Goal: Information Seeking & Learning: Learn about a topic

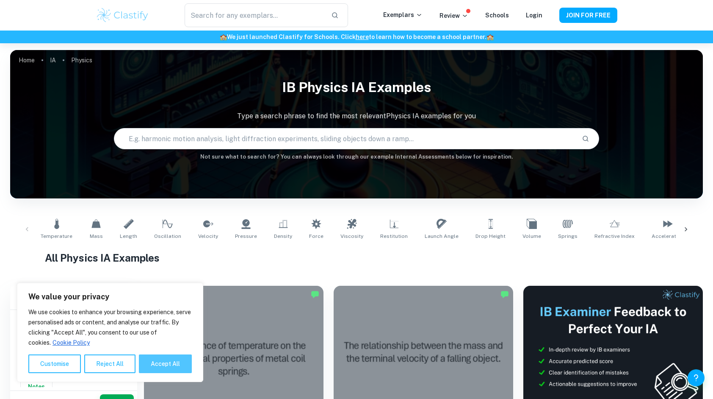
click at [175, 363] on button "Accept All" at bounding box center [165, 363] width 53 height 19
checkbox input "true"
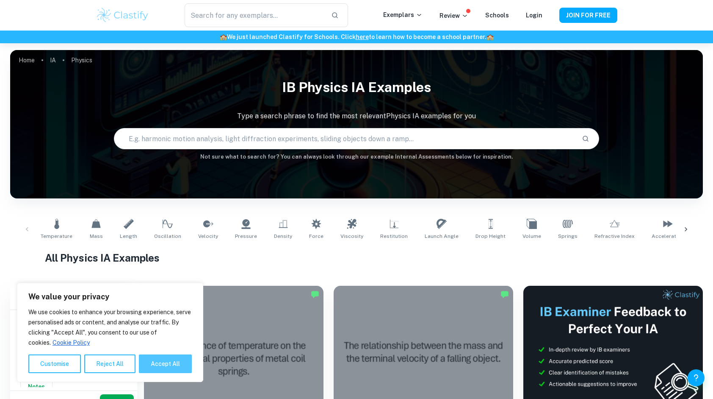
checkbox input "true"
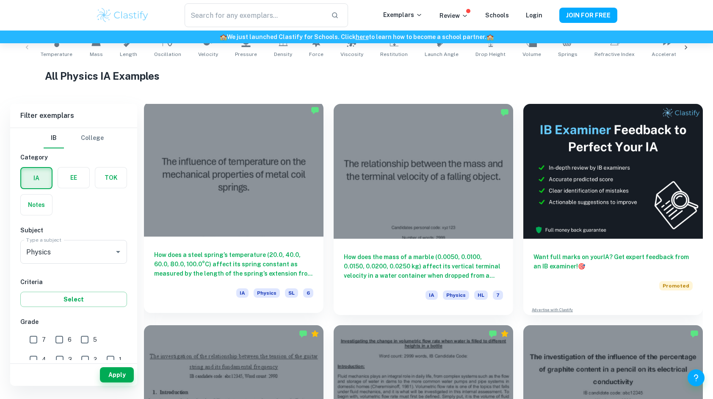
scroll to position [182, 0]
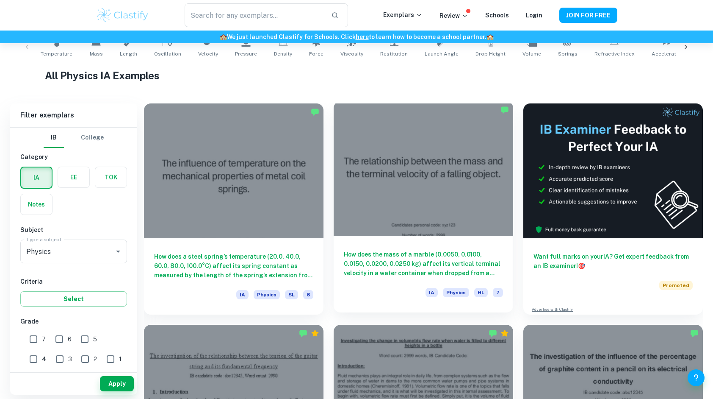
click at [372, 206] on div at bounding box center [424, 168] width 180 height 135
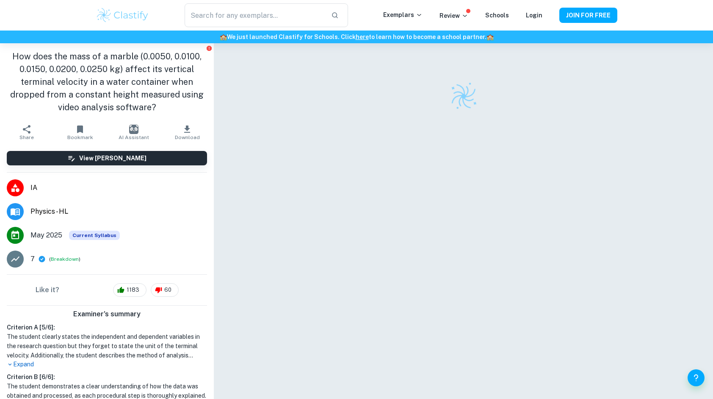
click at [22, 132] on icon "button" at bounding box center [27, 129] width 10 height 10
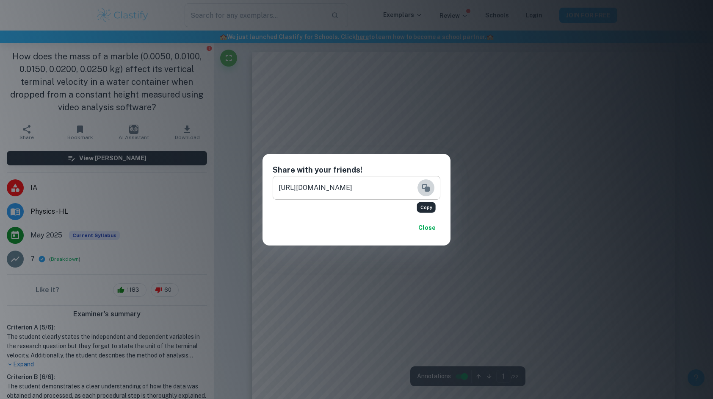
click at [427, 188] on icon "Copy" at bounding box center [426, 188] width 8 height 8
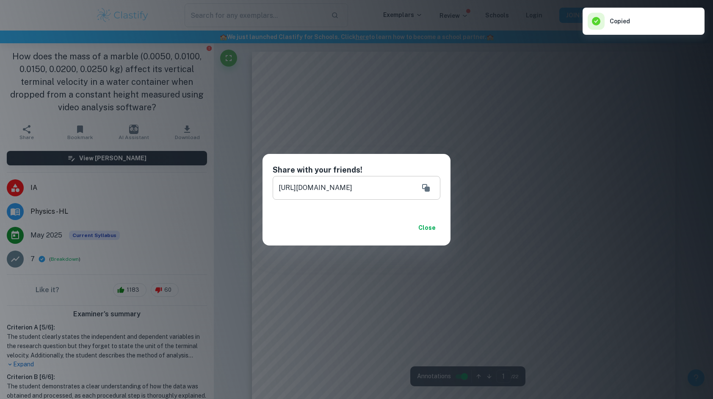
click at [430, 226] on button "Close" at bounding box center [426, 227] width 27 height 15
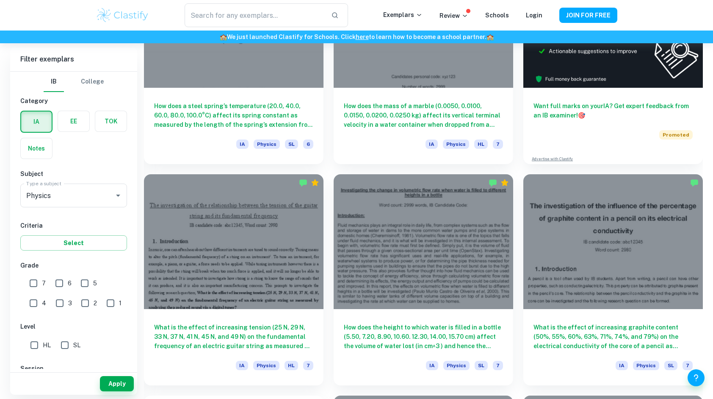
scroll to position [338, 0]
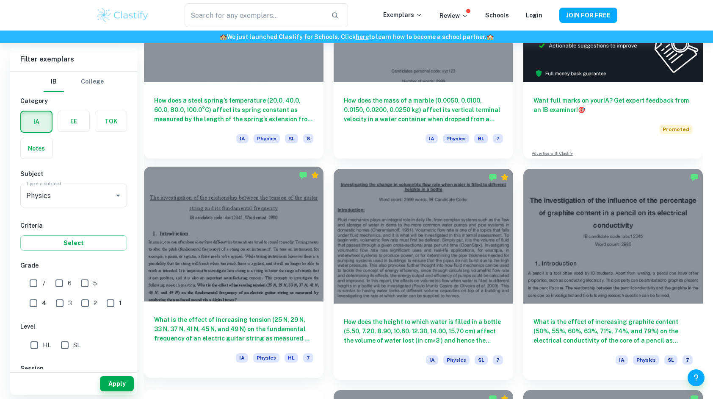
click at [291, 259] on div at bounding box center [234, 233] width 180 height 135
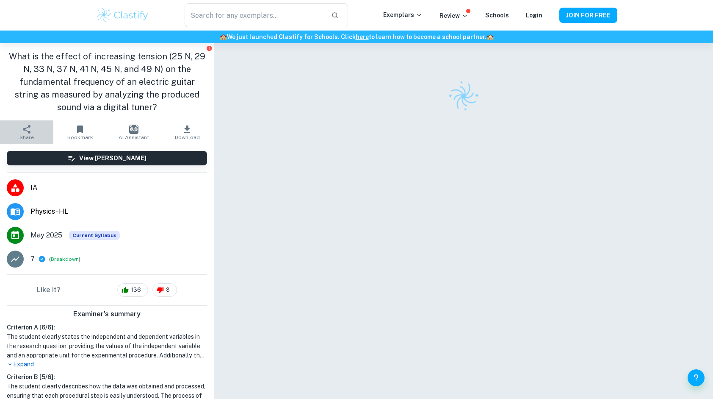
click at [32, 125] on button "Share" at bounding box center [26, 132] width 53 height 24
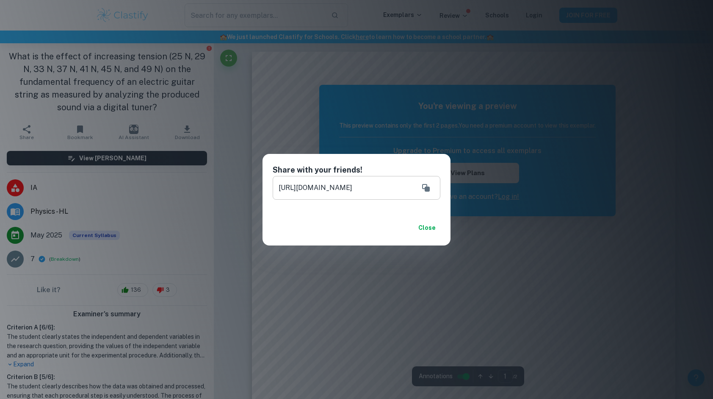
click at [421, 188] on icon "Copy" at bounding box center [426, 188] width 10 height 10
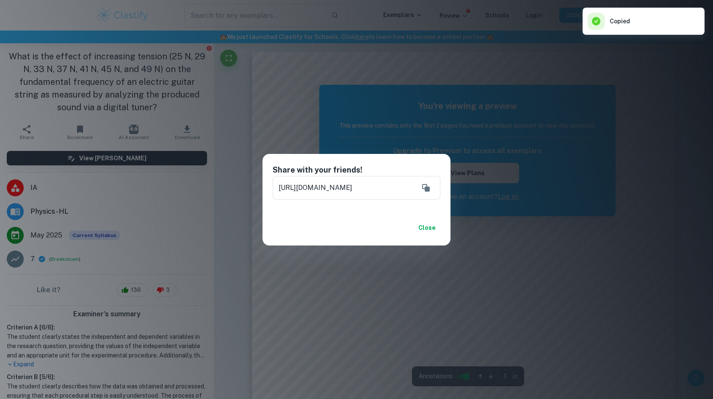
click at [425, 218] on div "Close" at bounding box center [357, 228] width 188 height 36
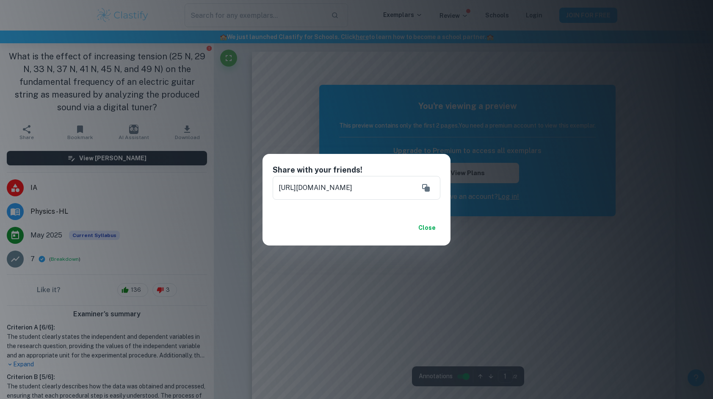
click at [430, 229] on button "Close" at bounding box center [426, 227] width 27 height 15
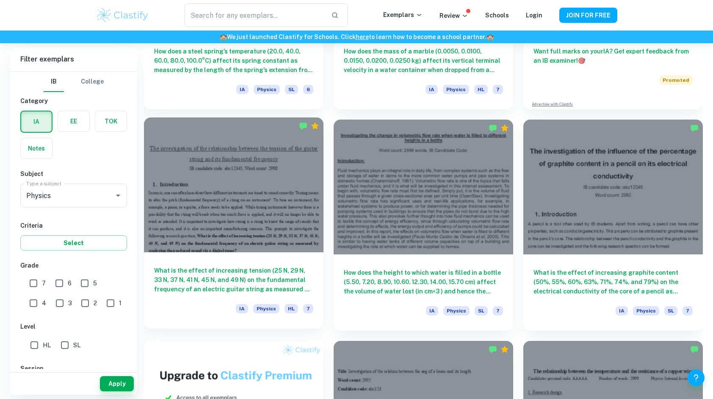
scroll to position [386, 0]
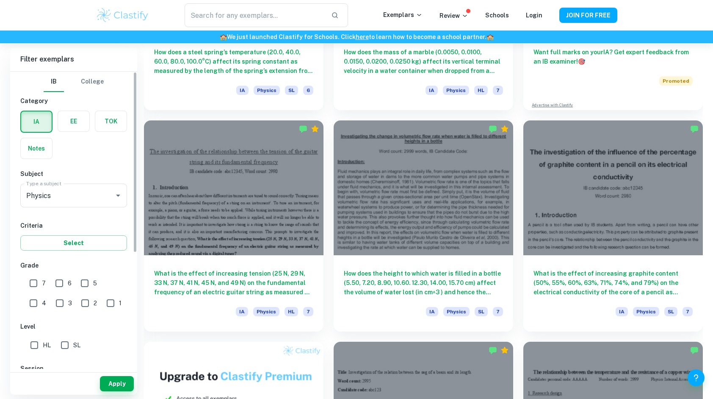
click at [102, 299] on input "1" at bounding box center [110, 302] width 17 height 17
checkbox input "true"
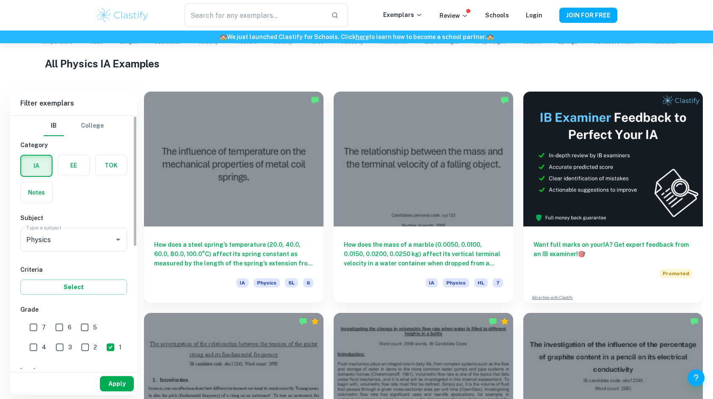
click at [121, 378] on button "Apply" at bounding box center [117, 383] width 34 height 15
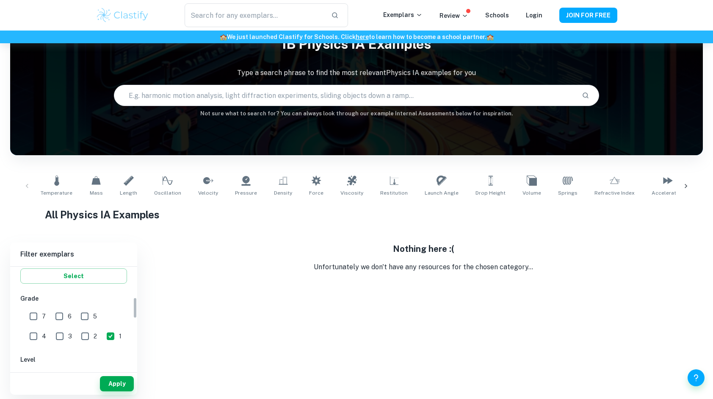
scroll to position [164, 0]
click at [77, 339] on input "2" at bounding box center [85, 334] width 17 height 17
checkbox input "true"
click at [51, 328] on input "3" at bounding box center [59, 334] width 17 height 17
checkbox input "true"
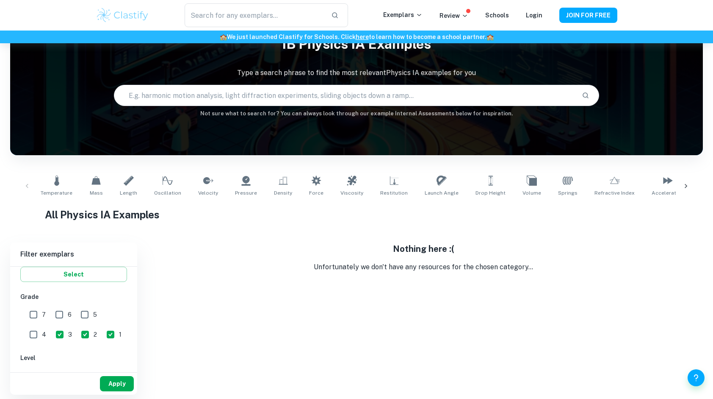
click at [119, 378] on button "Apply" at bounding box center [117, 383] width 34 height 15
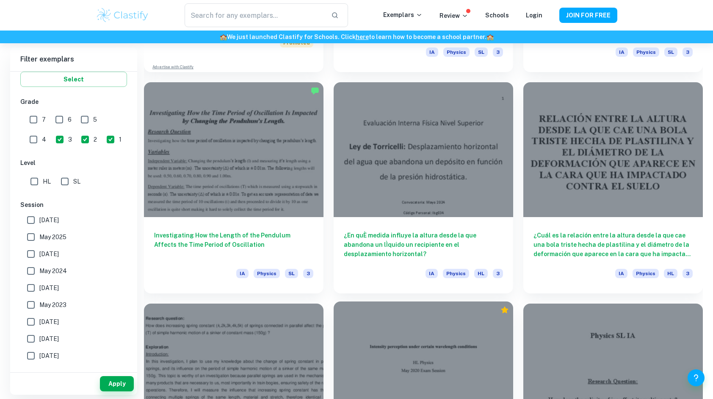
scroll to position [862, 0]
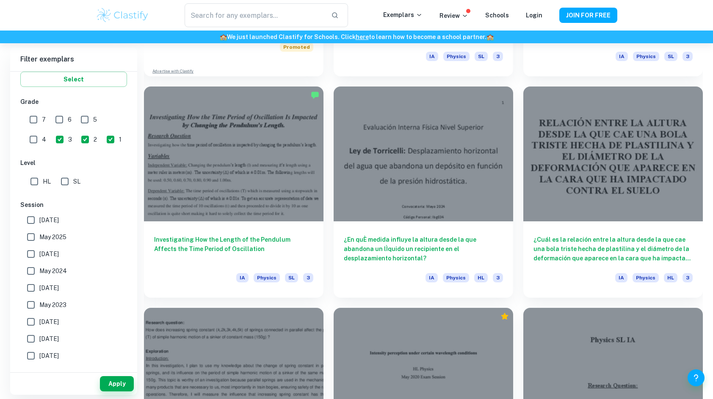
click at [42, 131] on input "4" at bounding box center [33, 139] width 17 height 17
checkbox input "true"
click at [116, 384] on button "Apply" at bounding box center [117, 383] width 34 height 15
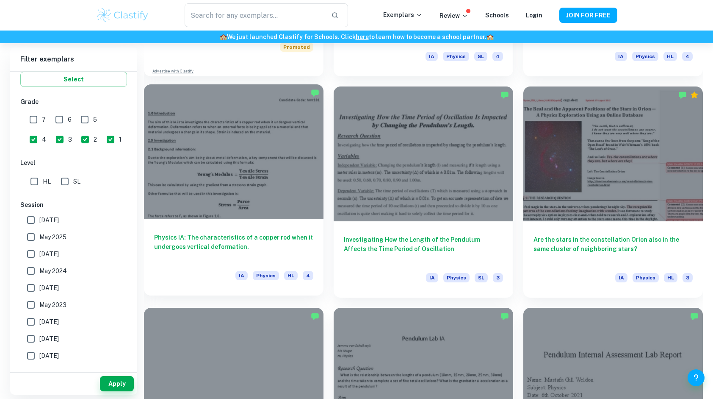
click at [285, 177] on div at bounding box center [234, 151] width 180 height 135
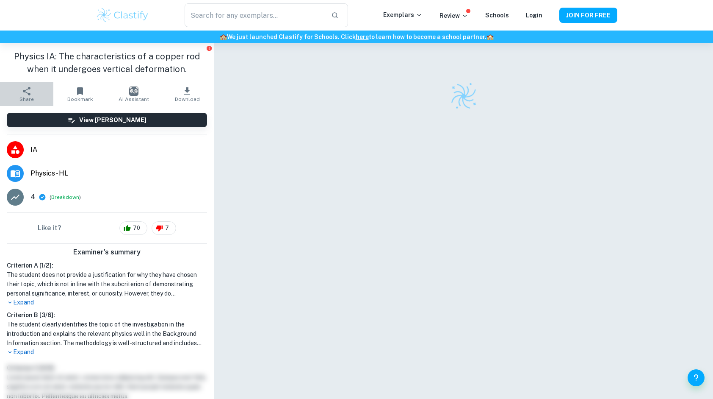
click at [33, 91] on button "Share" at bounding box center [26, 94] width 53 height 24
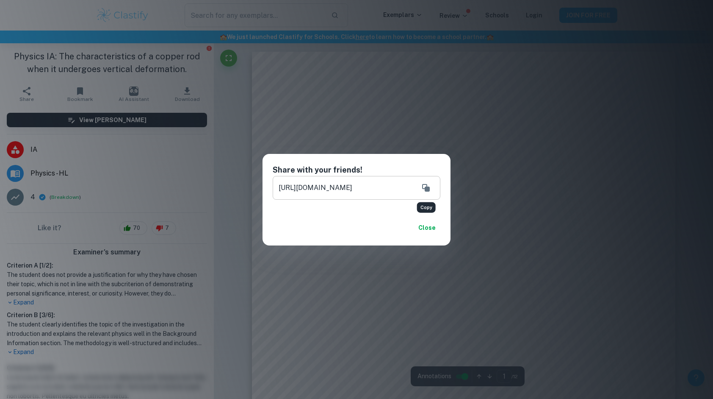
click at [428, 185] on icon "Copy" at bounding box center [426, 188] width 10 height 10
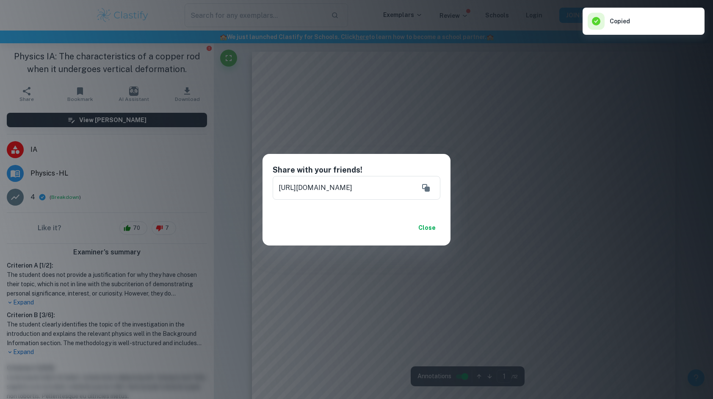
click at [437, 225] on button "Close" at bounding box center [426, 227] width 27 height 15
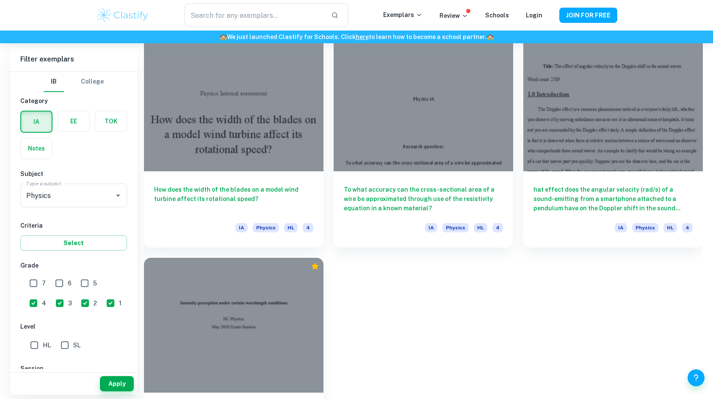
scroll to position [3635, 0]
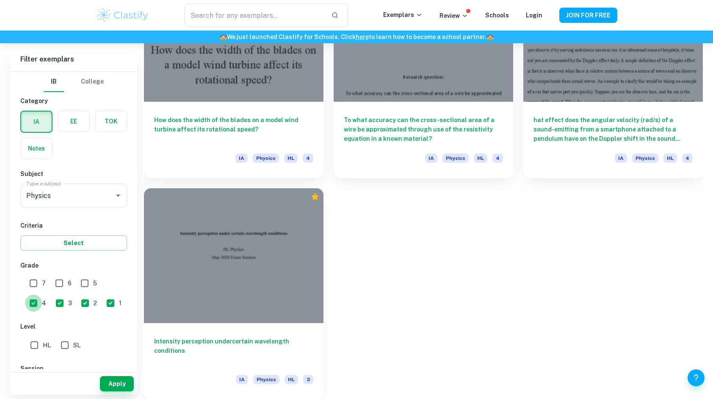
click at [42, 294] on input "4" at bounding box center [33, 302] width 17 height 17
checkbox input "false"
click at [51, 305] on input "3" at bounding box center [59, 302] width 17 height 17
click at [122, 385] on button "Apply" at bounding box center [117, 383] width 34 height 15
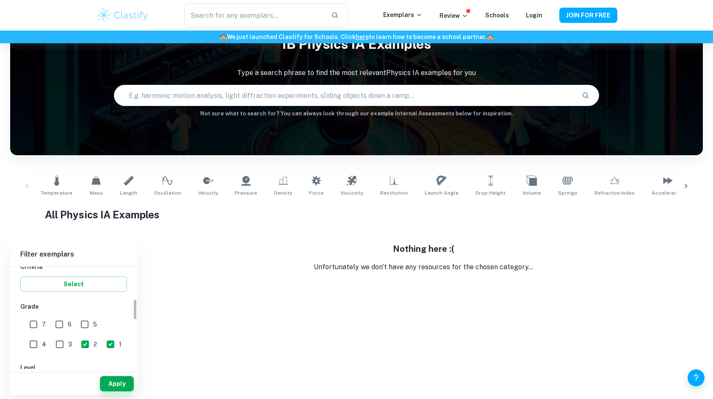
scroll to position [154, 0]
click at [51, 336] on input "3" at bounding box center [59, 343] width 17 height 17
checkbox input "true"
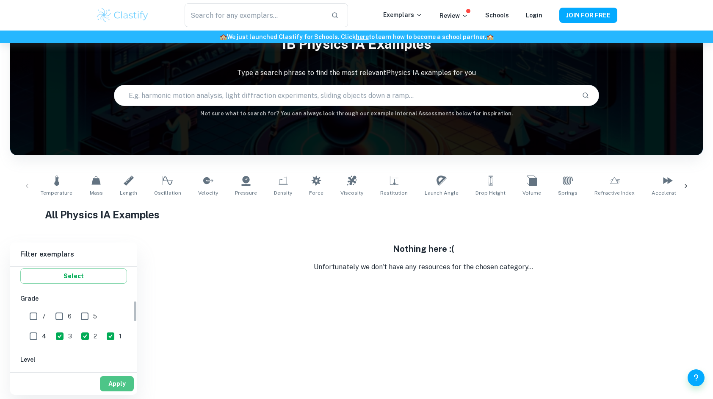
click at [116, 385] on button "Apply" at bounding box center [117, 383] width 34 height 15
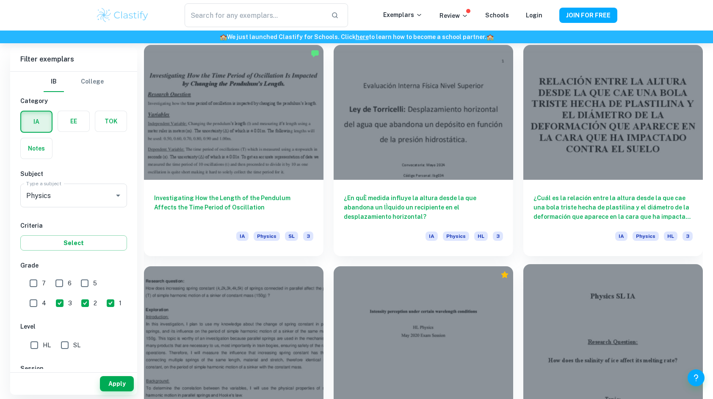
scroll to position [902, 0]
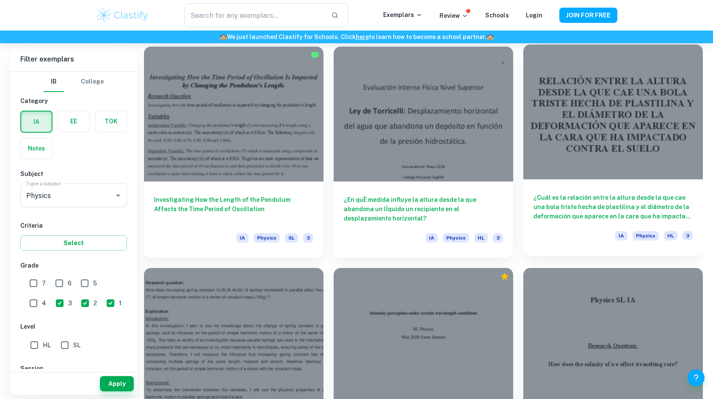
click at [584, 158] on div at bounding box center [614, 111] width 180 height 135
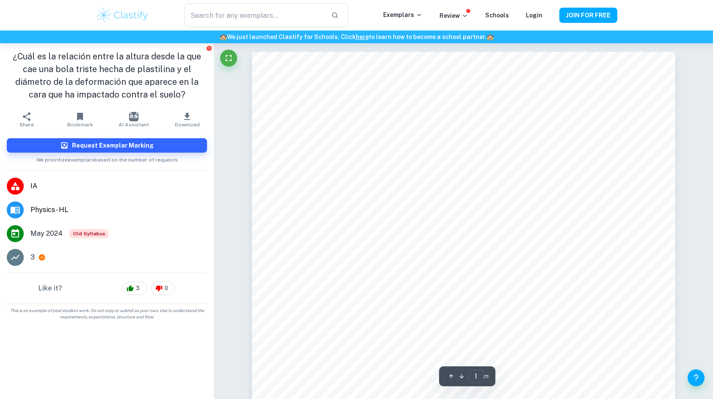
click at [32, 122] on span "Share" at bounding box center [26, 125] width 14 height 6
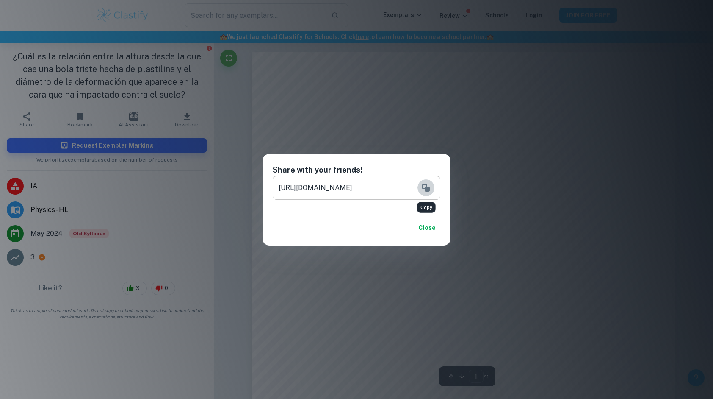
click at [430, 186] on icon "Copy" at bounding box center [426, 188] width 10 height 10
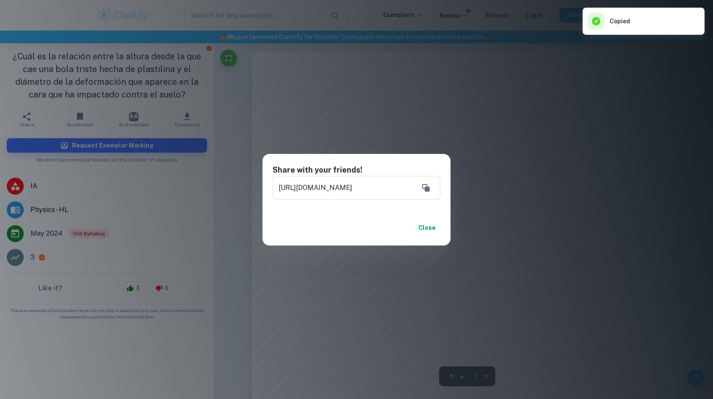
click at [424, 232] on button "Close" at bounding box center [426, 227] width 27 height 15
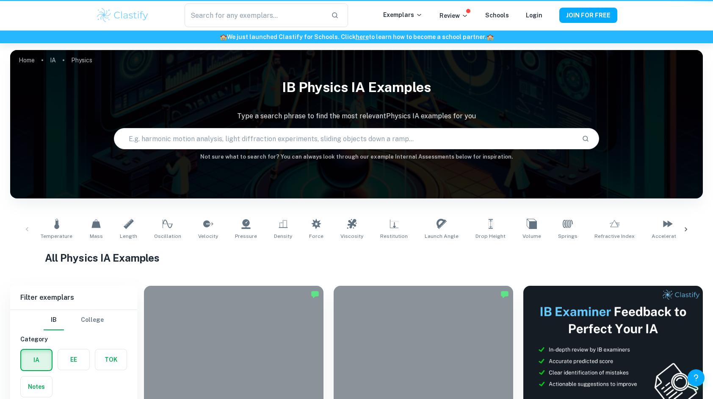
scroll to position [902, 0]
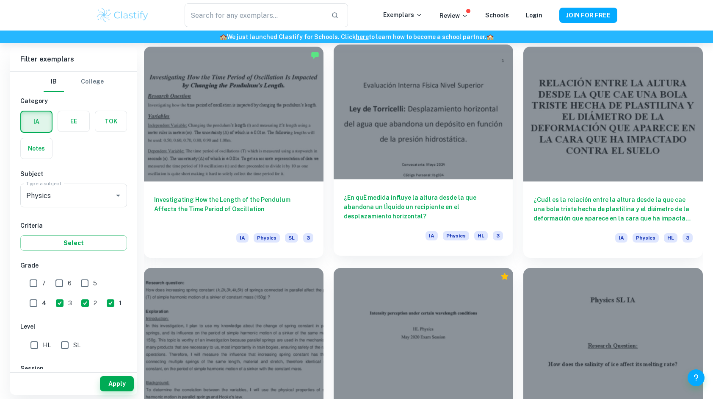
click at [413, 131] on div at bounding box center [424, 111] width 180 height 135
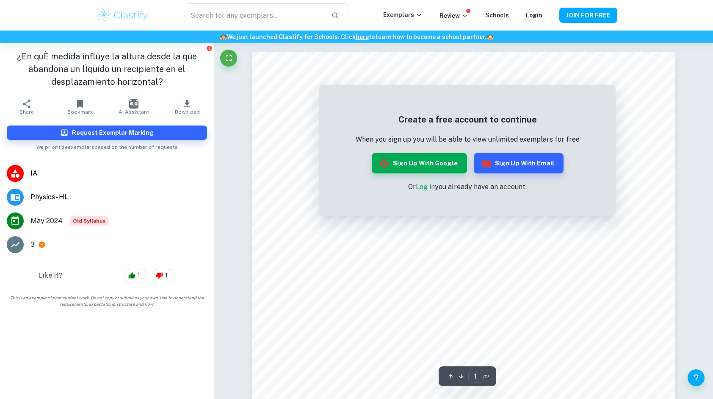
scroll to position [902, 0]
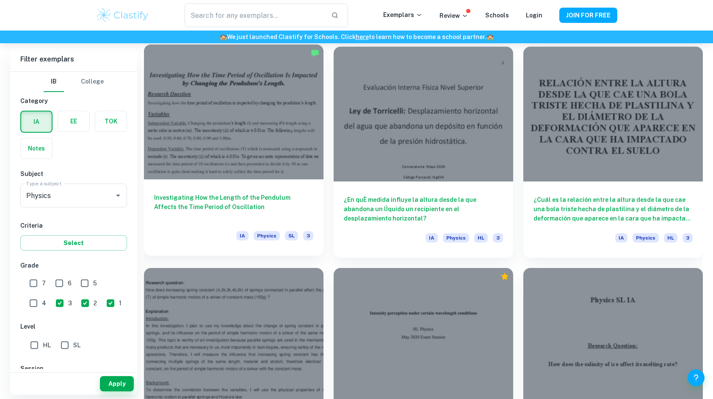
click at [259, 133] on div at bounding box center [234, 111] width 180 height 135
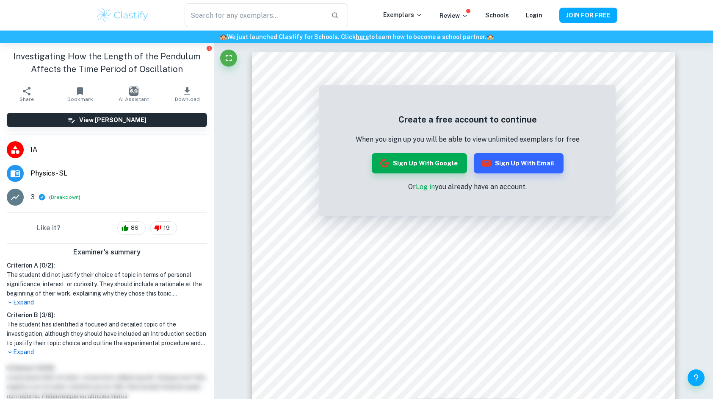
click at [32, 88] on button "Share" at bounding box center [26, 94] width 53 height 24
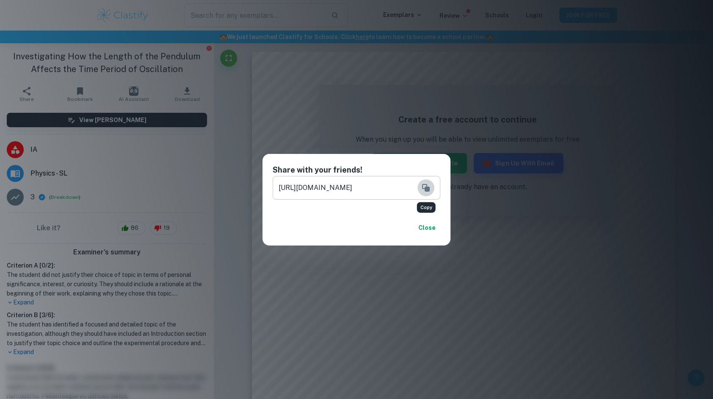
click at [431, 187] on icon "Copy" at bounding box center [426, 188] width 10 height 10
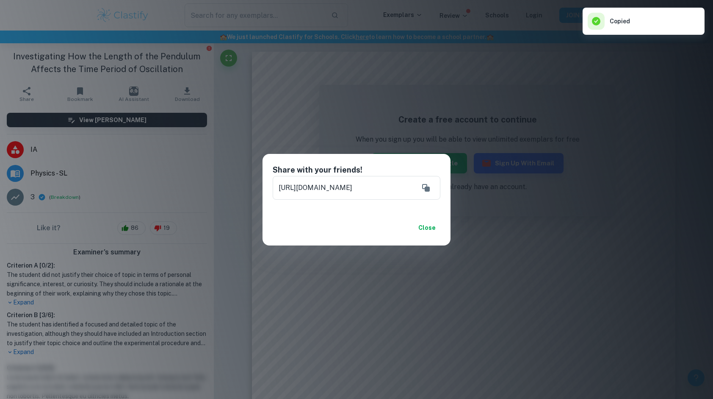
click at [433, 227] on button "Close" at bounding box center [426, 227] width 27 height 15
